Goal: Task Accomplishment & Management: Use online tool/utility

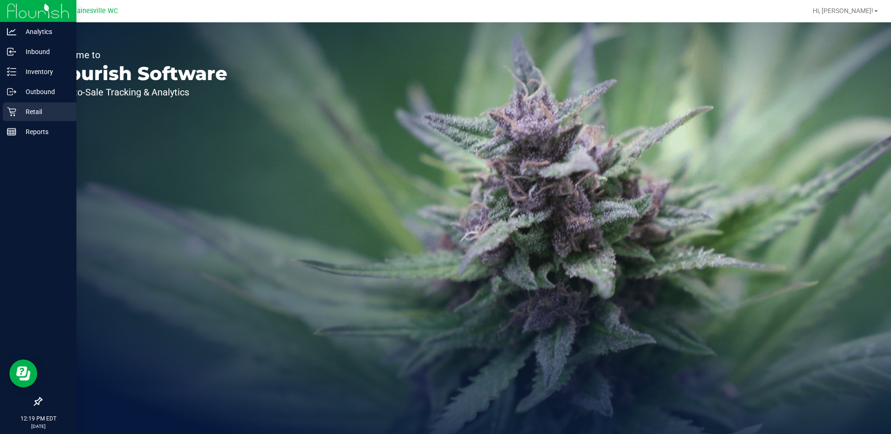
click at [9, 112] on icon at bounding box center [11, 111] width 9 height 9
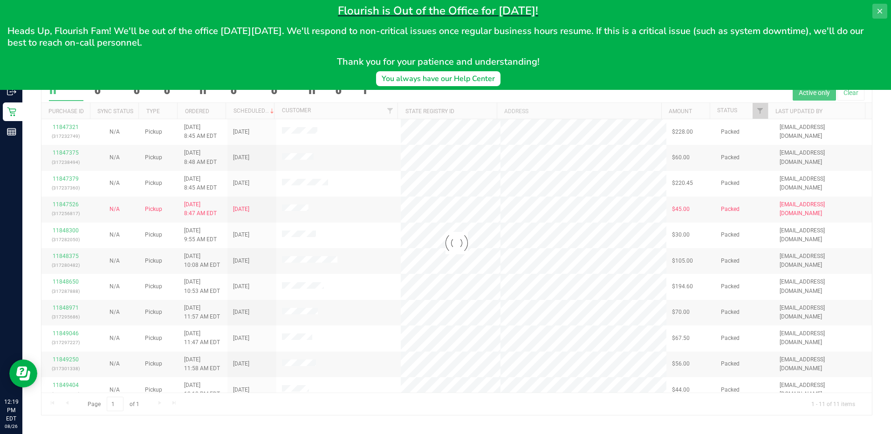
click at [878, 10] on icon at bounding box center [879, 11] width 5 height 5
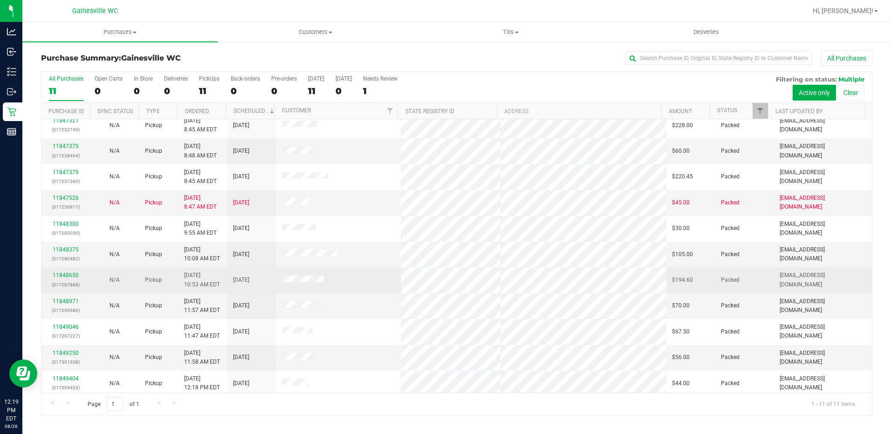
scroll to position [10, 0]
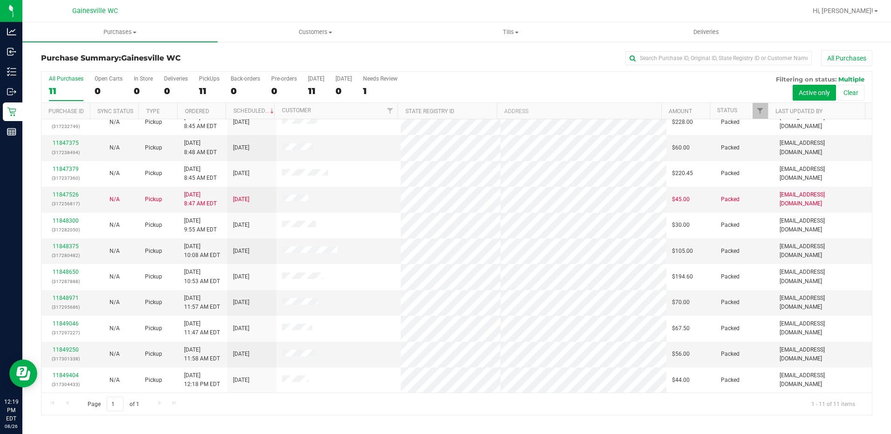
click at [639, 85] on div "All Purchases 11 Open Carts 0 In Store 0 Deliveries 0 PickUps 11 Back-orders 0 …" at bounding box center [456, 87] width 830 height 31
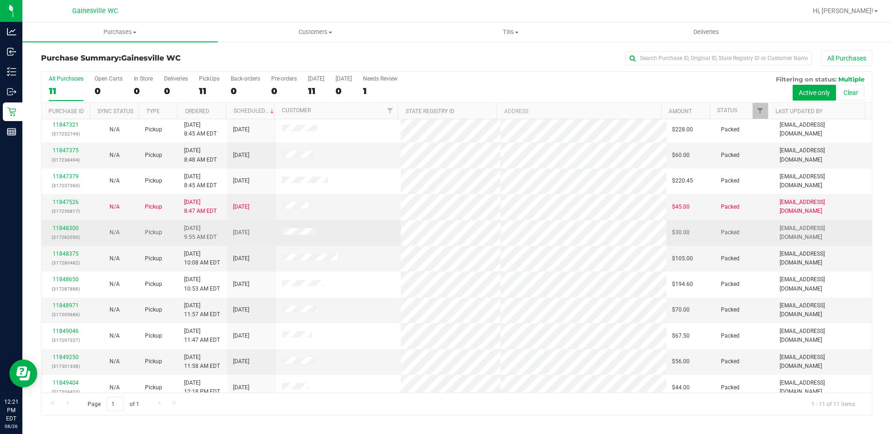
scroll to position [0, 0]
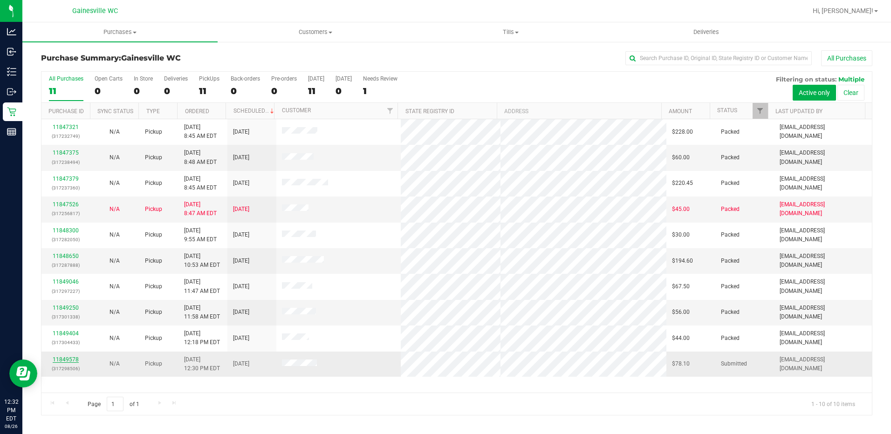
click at [70, 359] on link "11849578" at bounding box center [66, 359] width 26 height 7
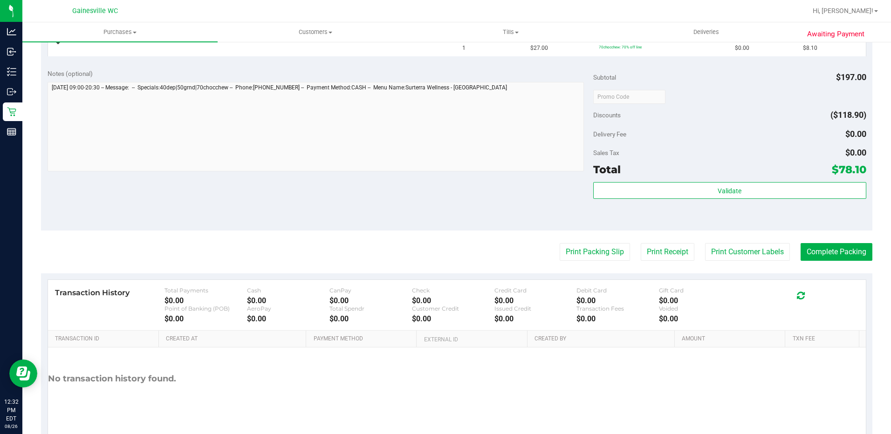
scroll to position [373, 0]
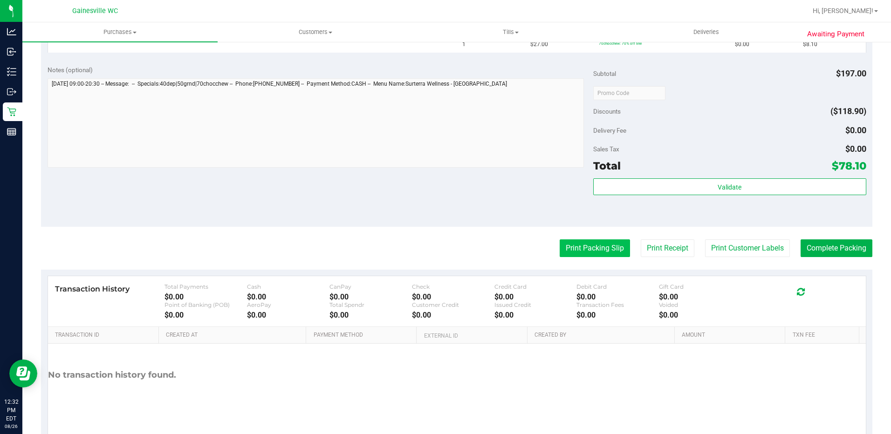
click at [573, 256] on button "Print Packing Slip" at bounding box center [595, 248] width 70 height 18
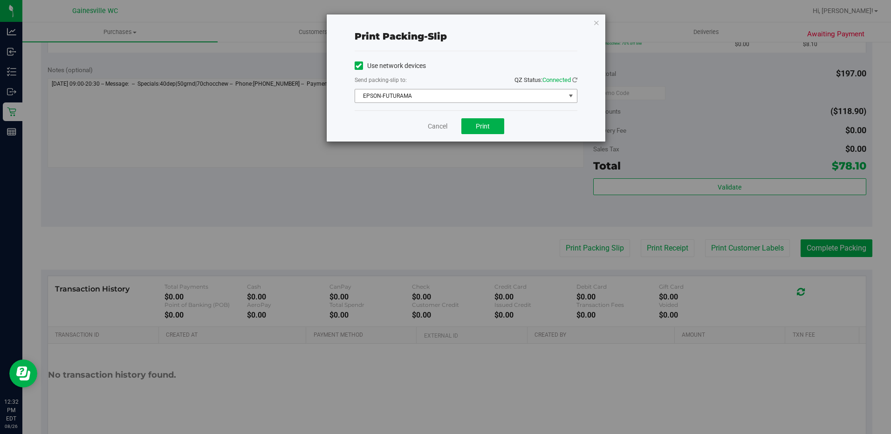
click at [479, 91] on span "EPSON-FUTURAMA" at bounding box center [460, 95] width 210 height 13
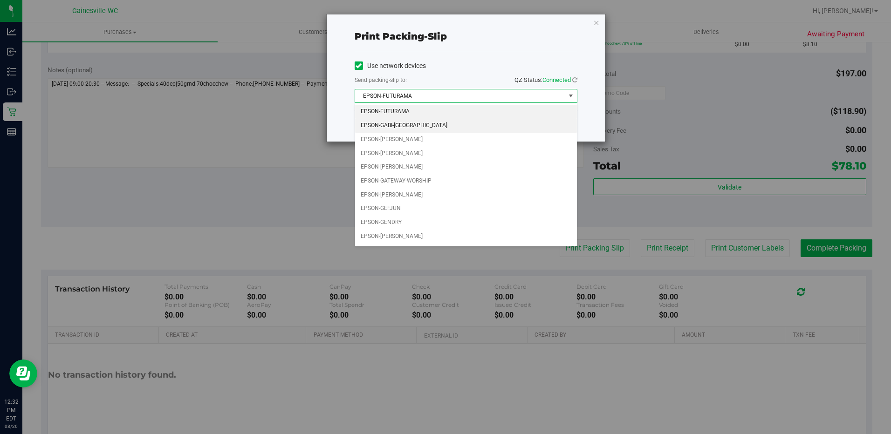
click at [427, 124] on li "EPSON-GABI-[GEOGRAPHIC_DATA]" at bounding box center [466, 126] width 222 height 14
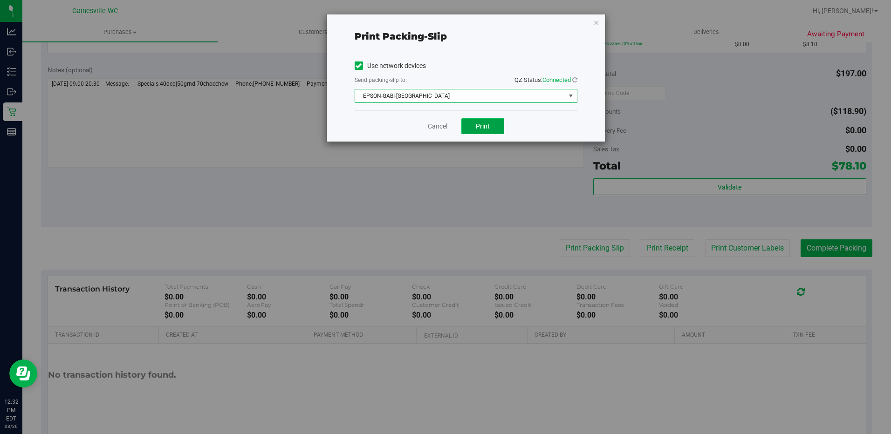
click at [496, 127] on button "Print" at bounding box center [482, 126] width 43 height 16
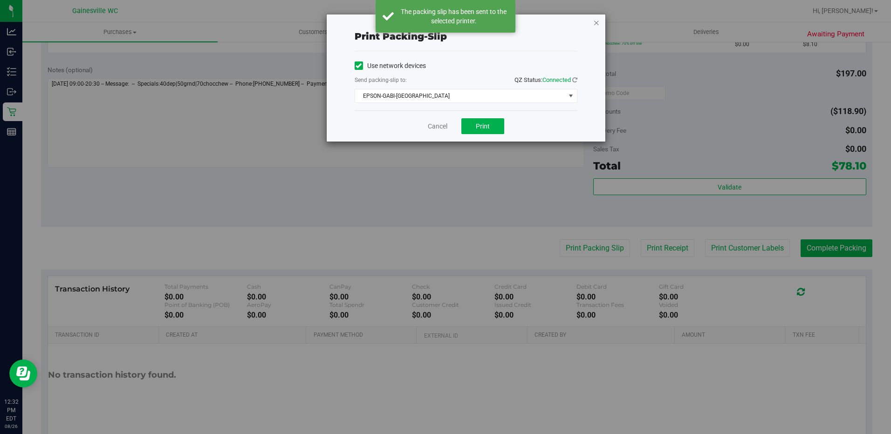
click at [595, 24] on icon "button" at bounding box center [596, 22] width 7 height 11
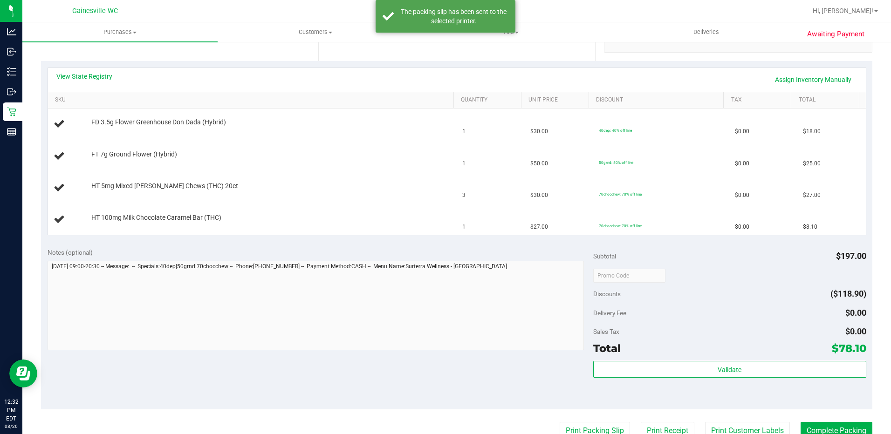
scroll to position [186, 0]
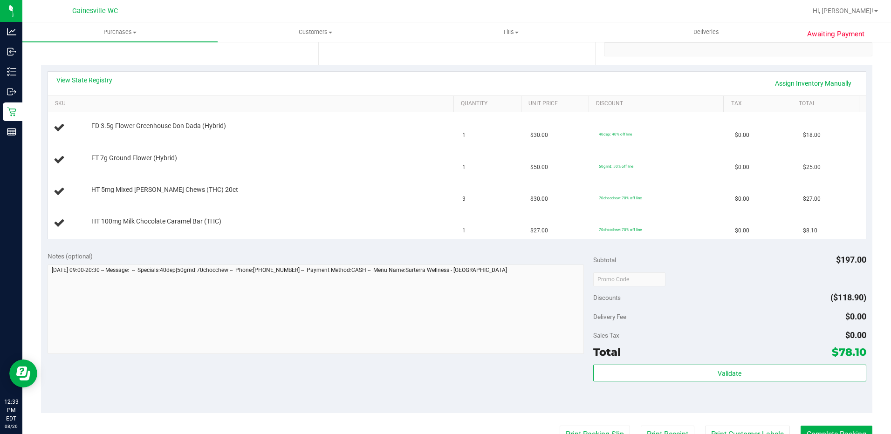
click at [560, 426] on button "Print Packing Slip" at bounding box center [595, 435] width 70 height 18
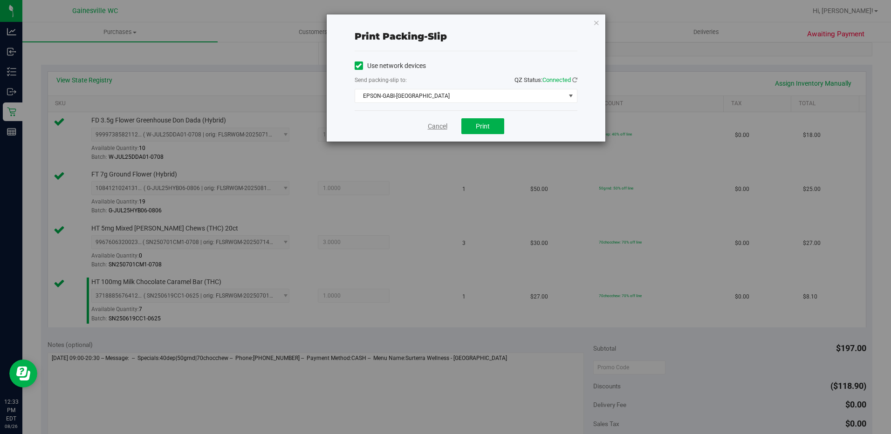
click at [437, 130] on link "Cancel" at bounding box center [438, 127] width 20 height 10
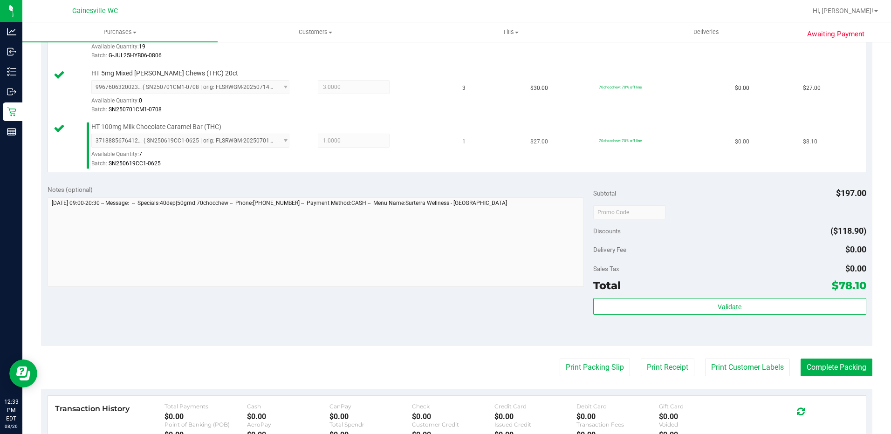
scroll to position [341, 0]
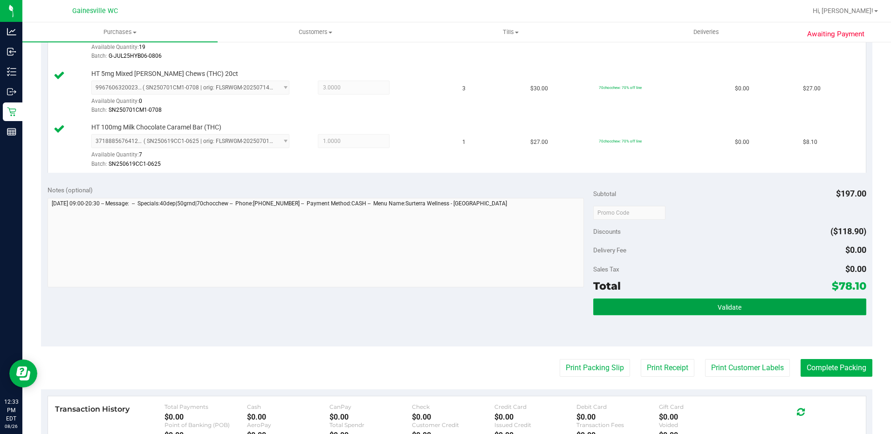
click at [792, 307] on button "Validate" at bounding box center [729, 307] width 273 height 17
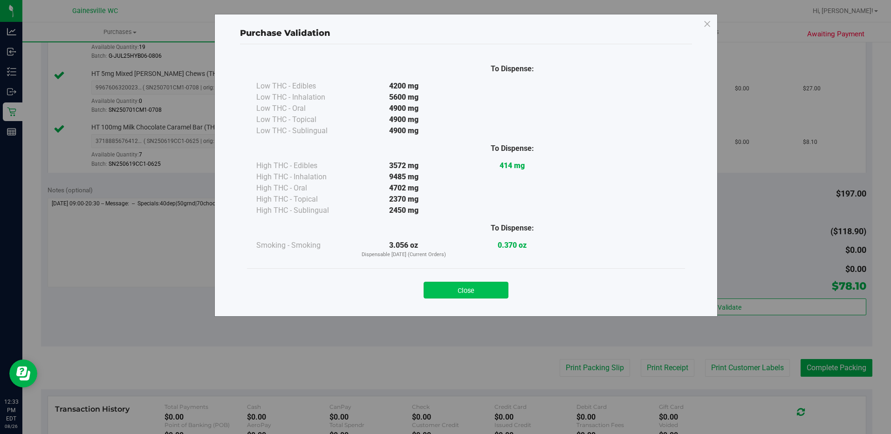
click at [486, 296] on button "Close" at bounding box center [465, 290] width 85 height 17
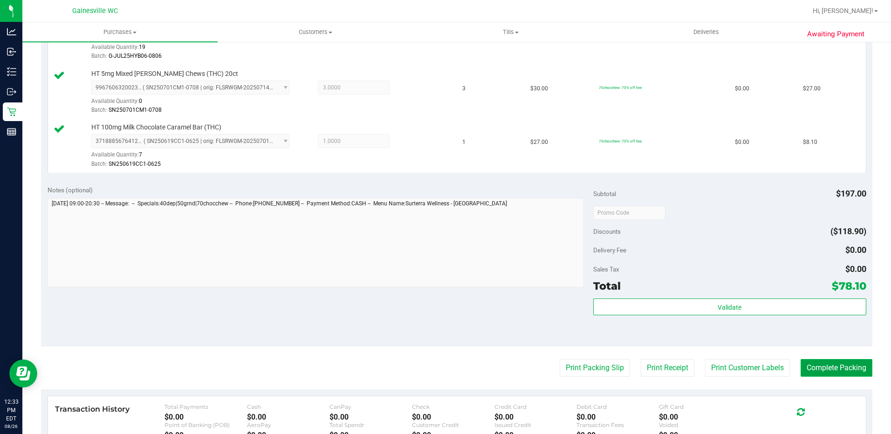
click at [809, 363] on button "Complete Packing" at bounding box center [836, 368] width 72 height 18
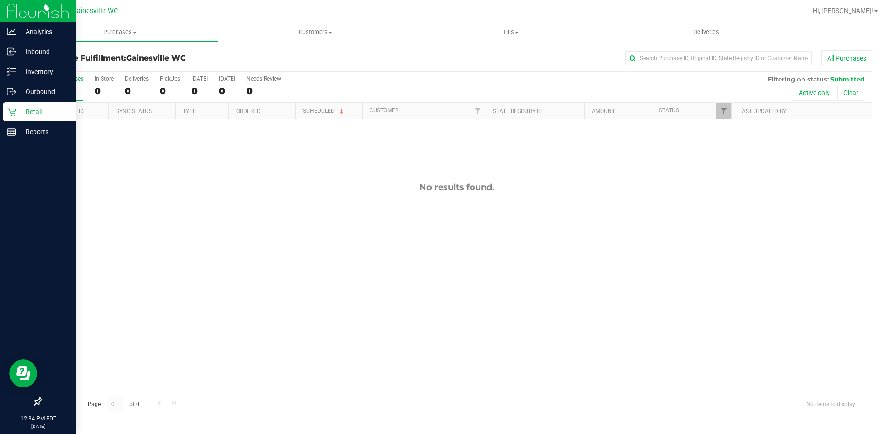
click at [34, 107] on p "Retail" at bounding box center [44, 111] width 56 height 11
